Goal: Check status: Check status

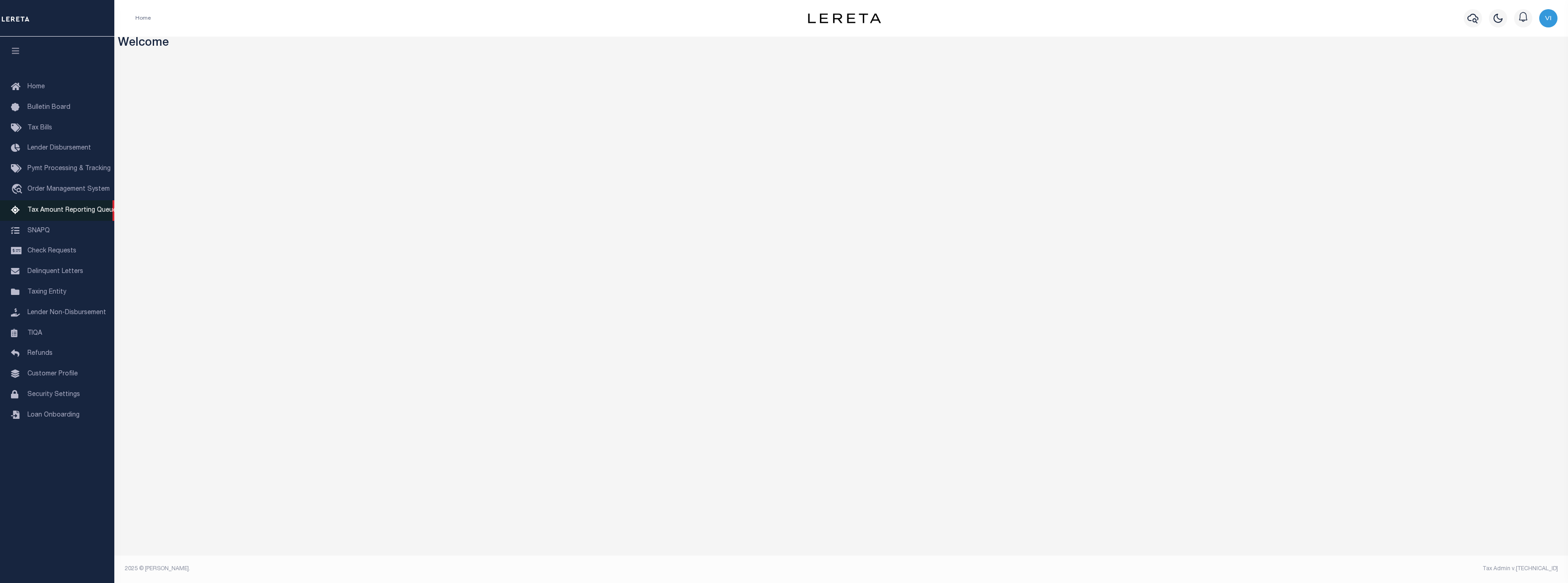
click at [61, 213] on span "Tax Amount Reporting Queue" at bounding box center [72, 210] width 89 height 6
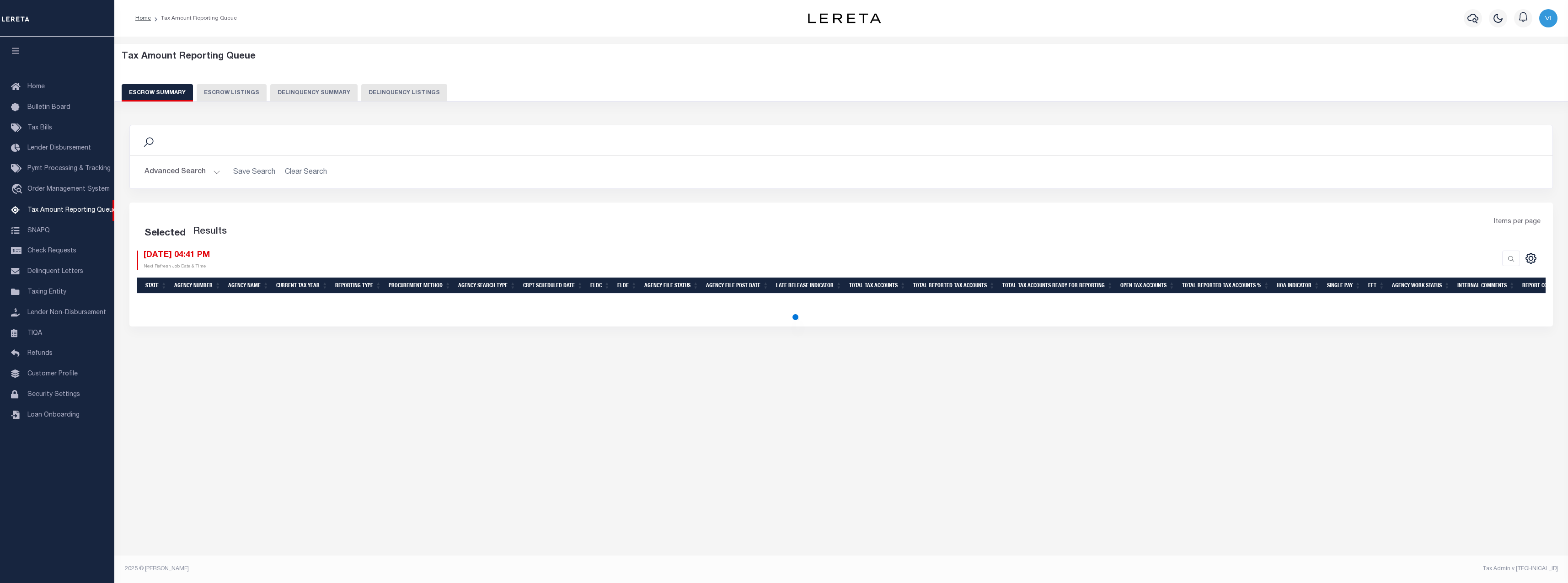
click at [314, 83] on div "Tax Amount Reporting Queue Escrow Summary Escrow Listings Delinquency Summary" at bounding box center [841, 77] width 1439 height 51
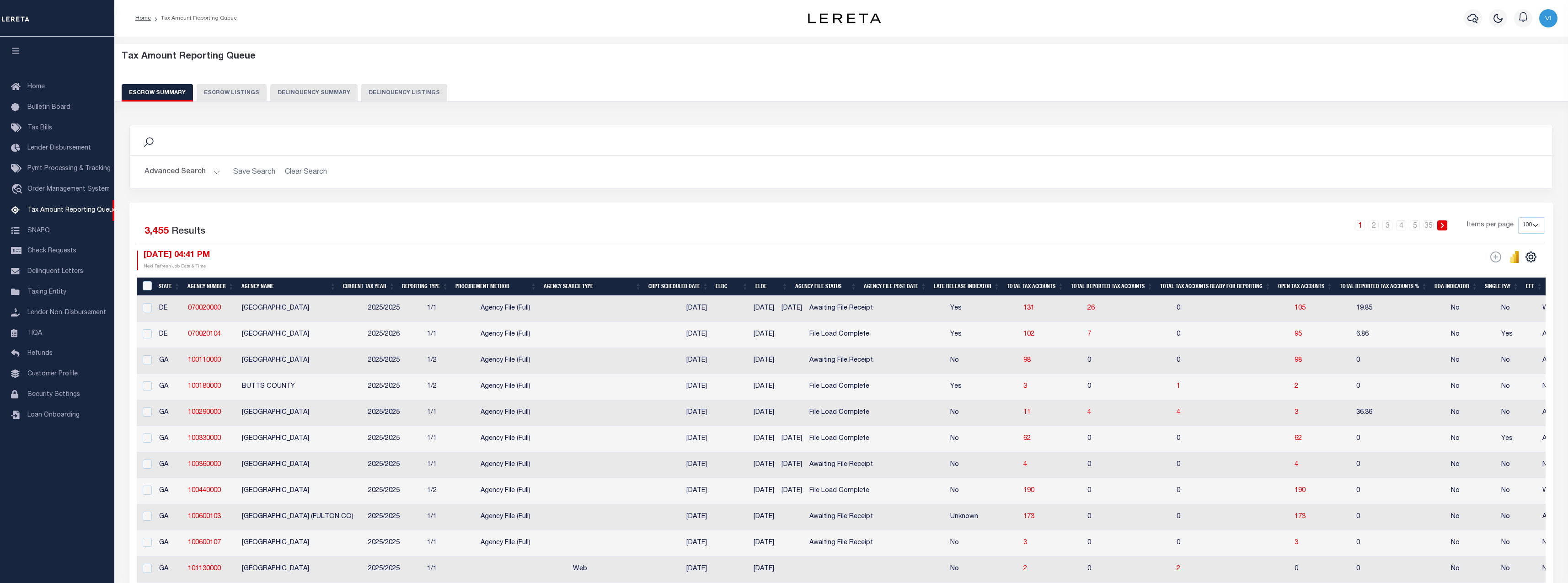
click at [340, 93] on button "Delinquency Summary" at bounding box center [313, 93] width 88 height 17
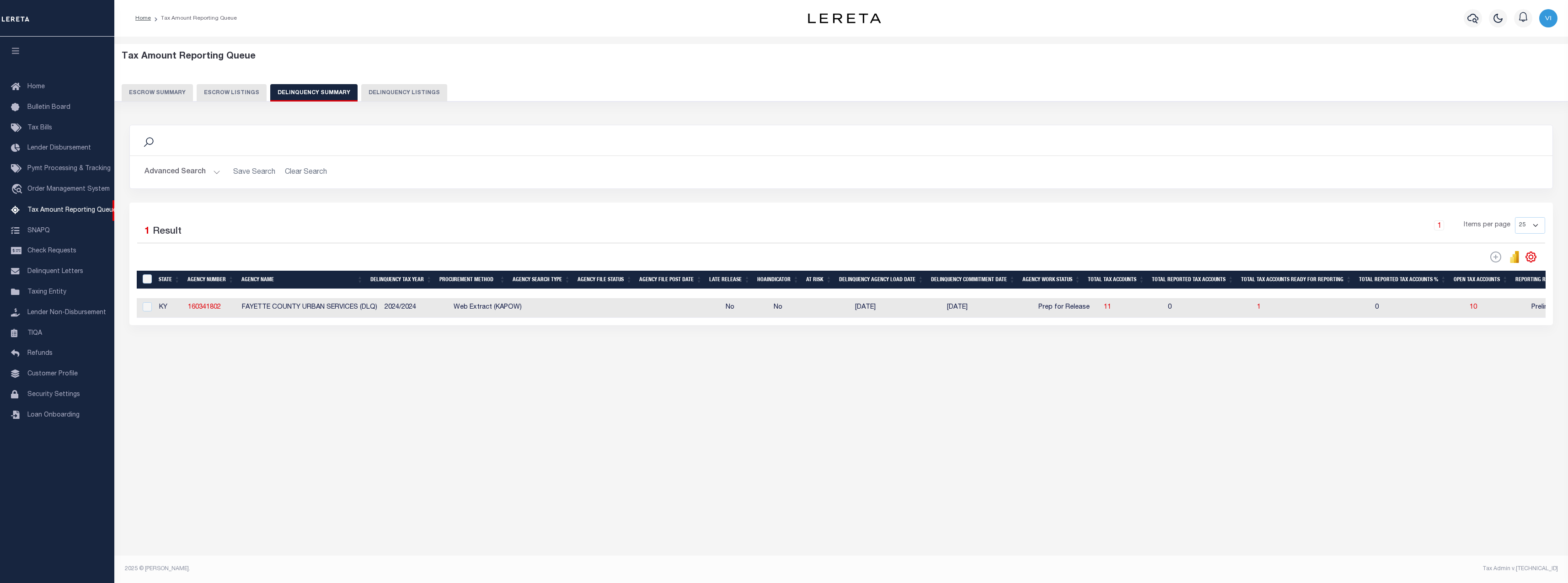
click at [193, 169] on button "Advanced Search" at bounding box center [182, 172] width 76 height 18
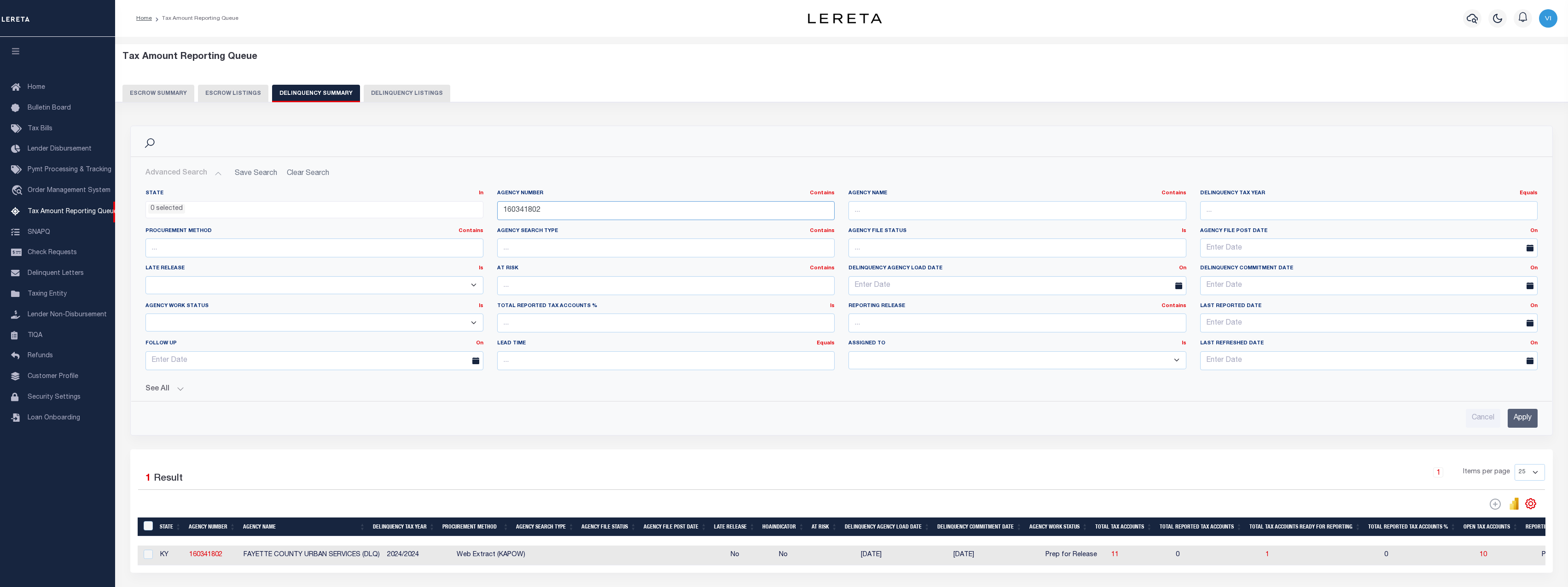
drag, startPoint x: 589, startPoint y: 212, endPoint x: 402, endPoint y: 206, distance: 187.1
click at [403, 207] on div "State In In AK AL AR AZ CA CO CT DC DE FL GA GU HI IA ID IL IN KS [GEOGRAPHIC_D…" at bounding box center [841, 284] width 1406 height 188
paste input "340020000"
type input "340020000"
click at [1508, 410] on input "Apply" at bounding box center [1523, 418] width 30 height 19
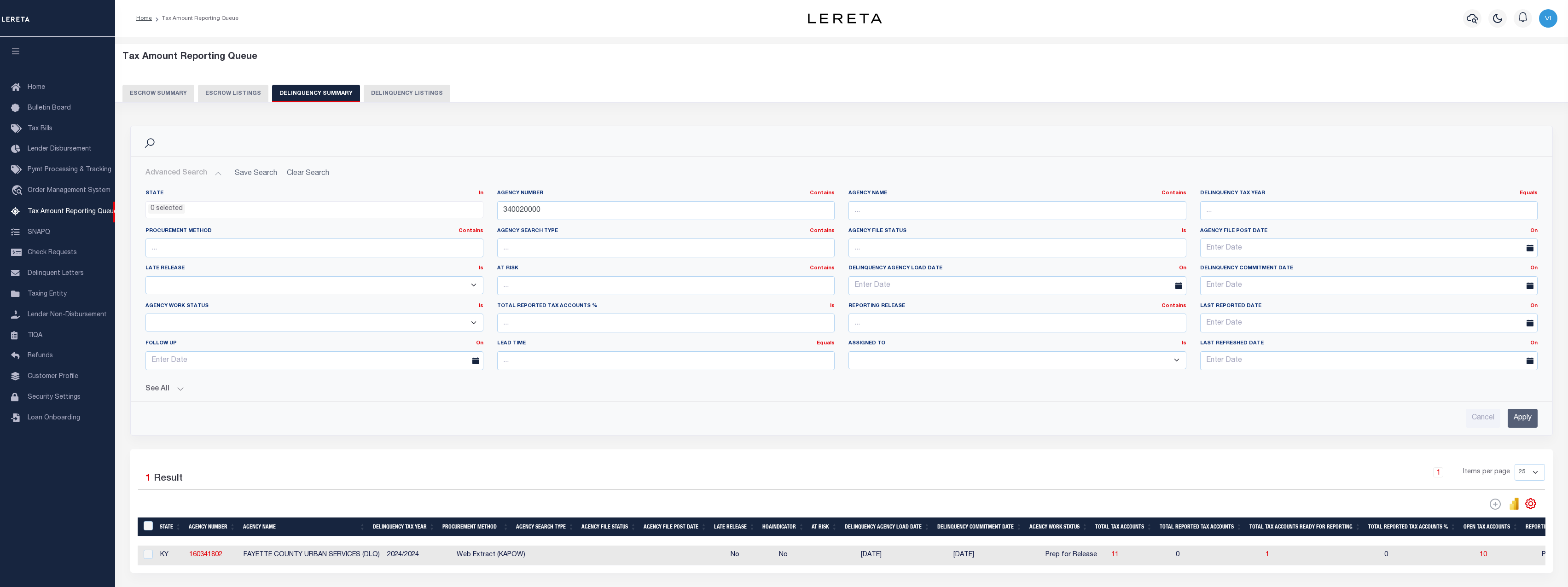
click at [1525, 420] on div "Search Advanced Search Save Search Clear Search SummaryGridWrapper_dynamictable…" at bounding box center [842, 349] width 1423 height 447
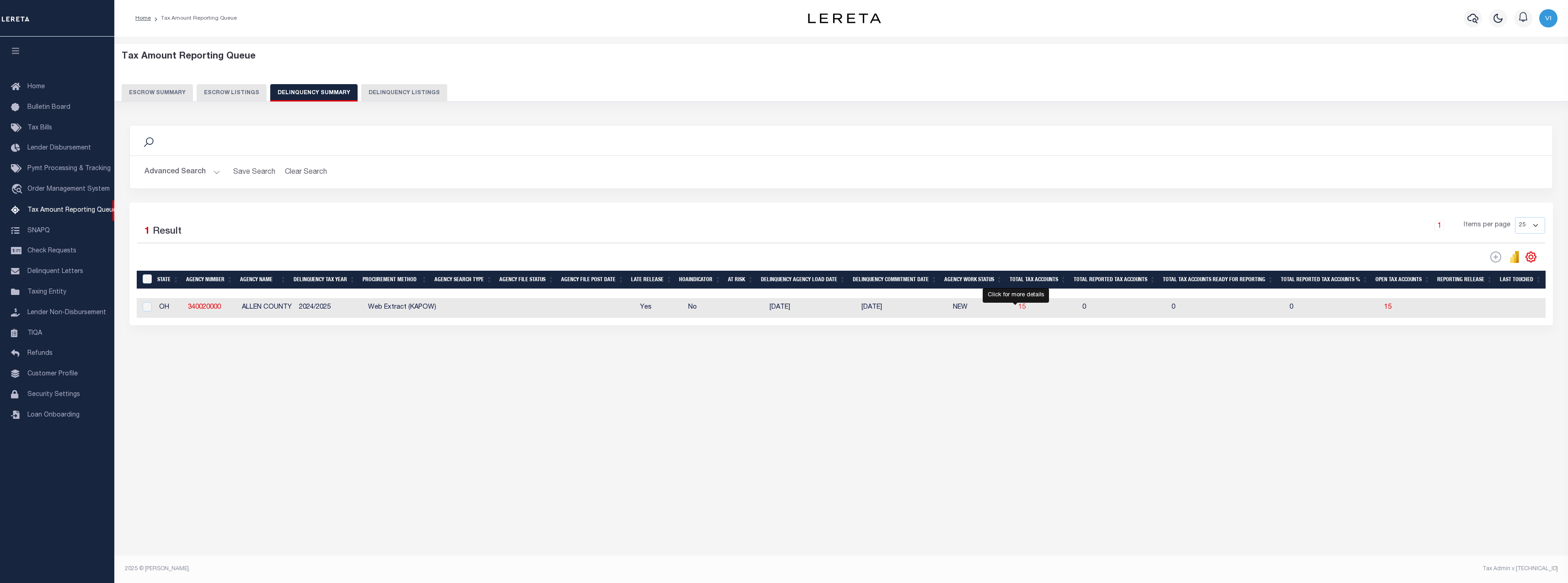
click at [1018, 309] on span "15" at bounding box center [1022, 307] width 7 height 6
select select "100"
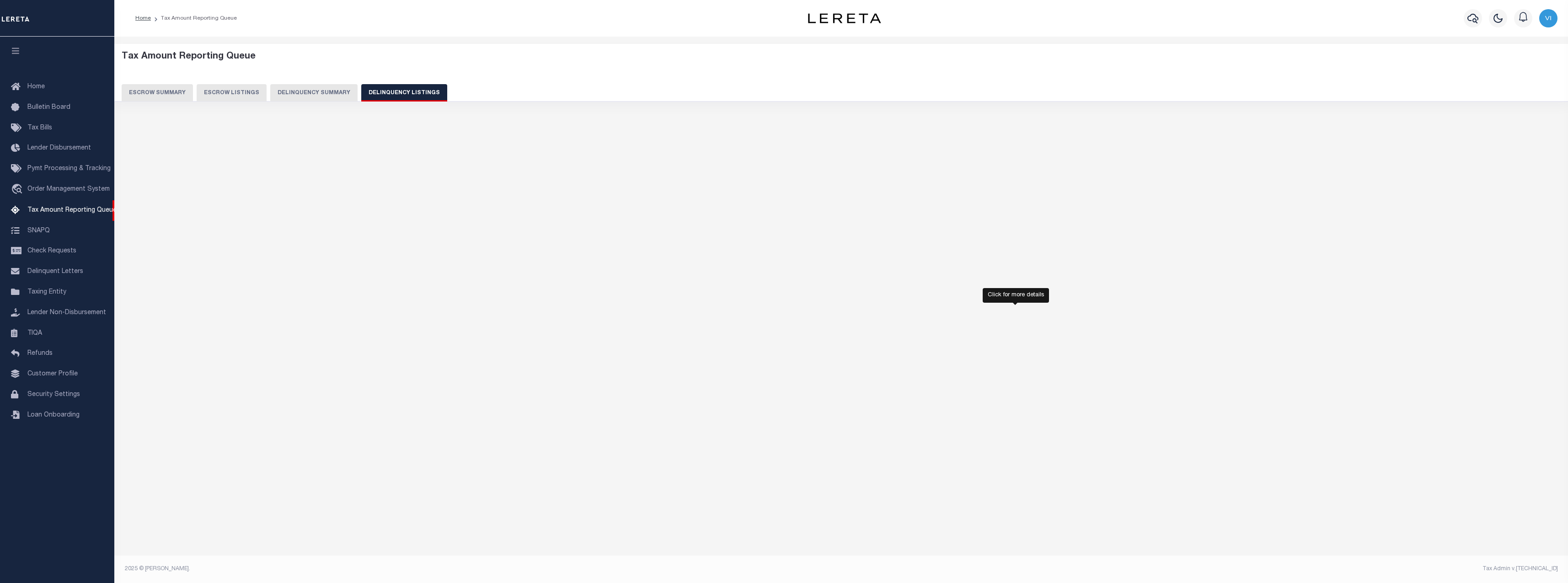
select select "100"
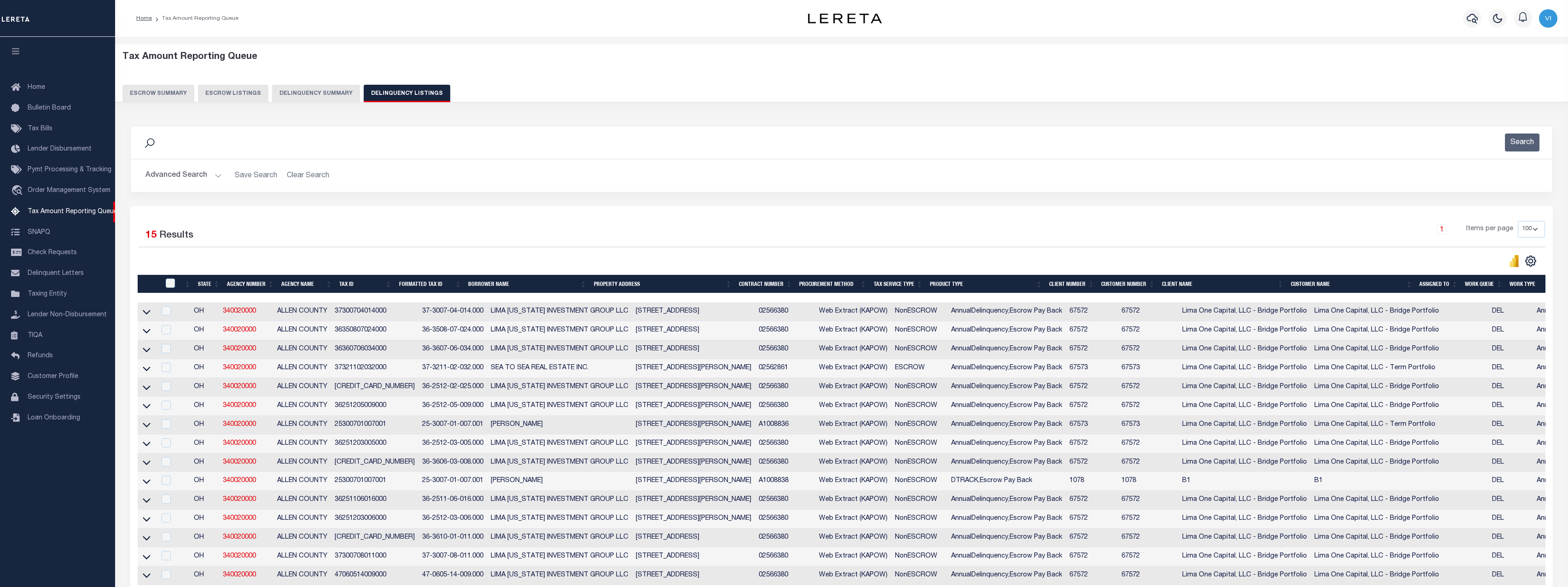
click at [302, 95] on button "Delinquency Summary" at bounding box center [316, 94] width 88 height 17
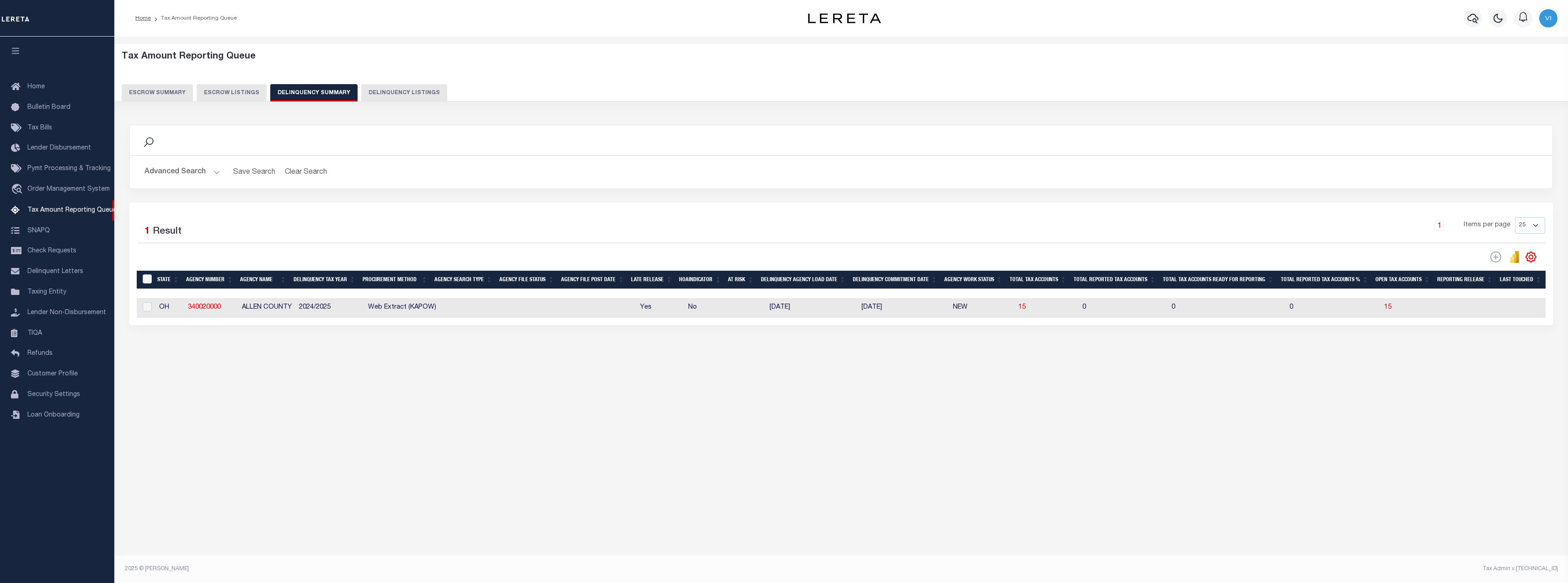
click at [1078, 479] on div "Tax Amount Reporting Queue Escrow Summary Escrow Listings In" at bounding box center [841, 299] width 1454 height 525
